Goal: Transaction & Acquisition: Purchase product/service

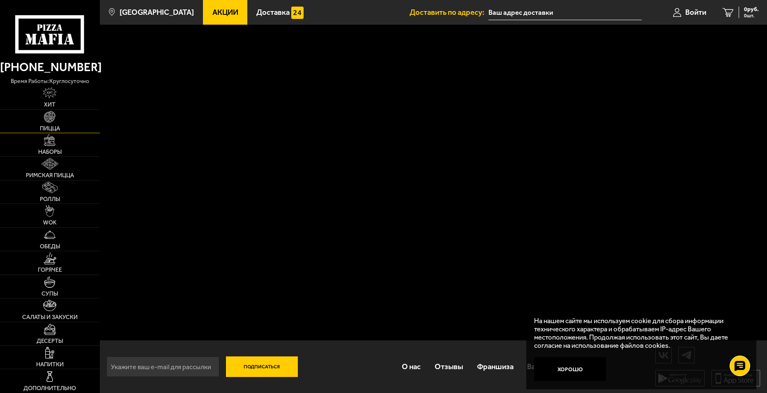
scroll to position [0, 0]
click at [49, 234] on img at bounding box center [50, 235] width 12 height 12
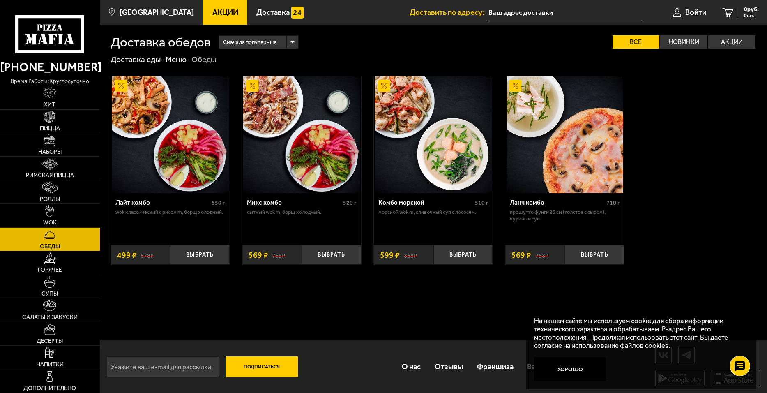
click at [441, 143] on img at bounding box center [433, 134] width 117 height 117
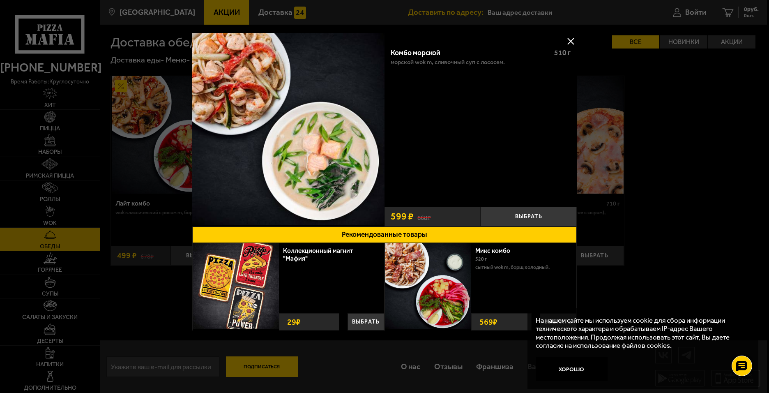
click at [425, 61] on p "Морской Wok M, Сливочный суп с лососем." at bounding box center [448, 62] width 114 height 7
click at [569, 38] on button at bounding box center [571, 41] width 12 height 12
